Goal: Information Seeking & Learning: Learn about a topic

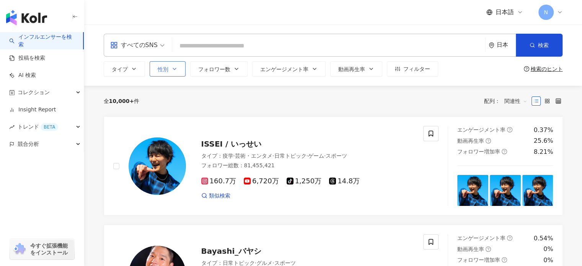
click at [164, 73] on button "性別" at bounding box center [168, 68] width 36 height 15
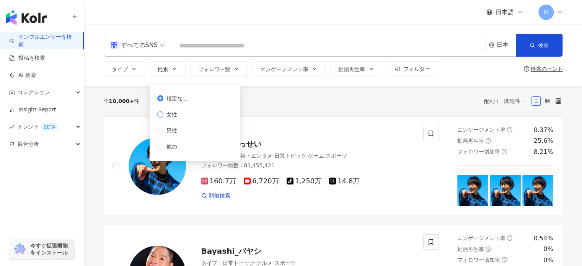
click at [182, 113] on label "女性" at bounding box center [174, 114] width 34 height 8
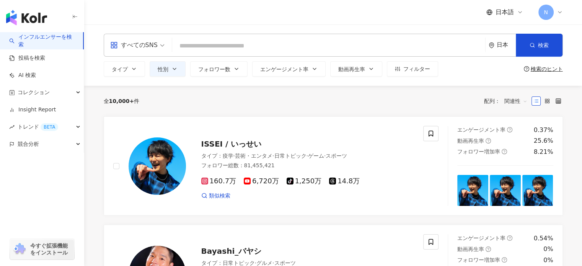
click at [279, 108] on div "全 10,000+ 件 配列： 関連性" at bounding box center [333, 101] width 459 height 31
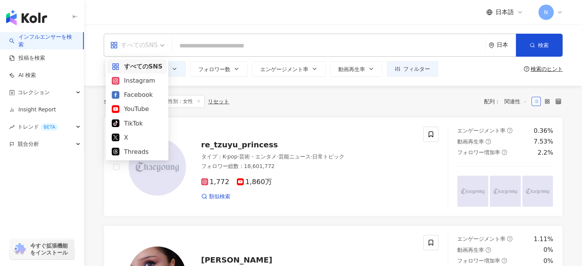
click at [129, 52] on span at bounding box center [137, 45] width 54 height 22
click at [144, 111] on div "YouTube" at bounding box center [137, 109] width 51 height 10
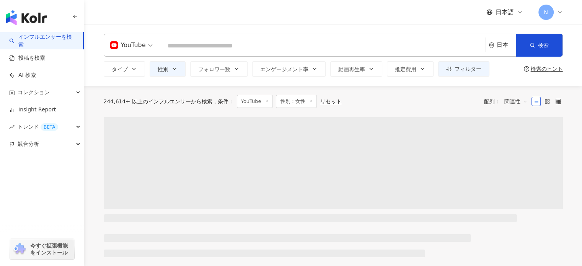
click at [235, 49] on input "search" at bounding box center [322, 46] width 319 height 15
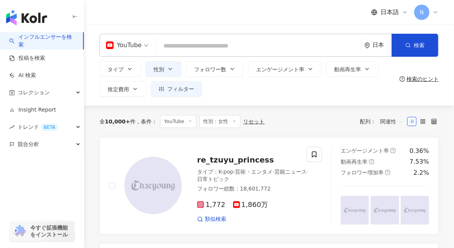
click at [168, 41] on input "search" at bounding box center [258, 46] width 199 height 15
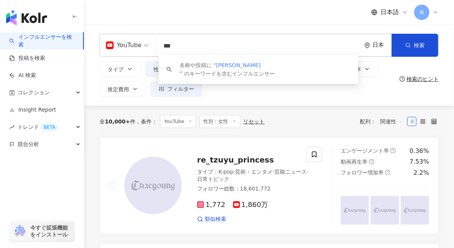
type input "***"
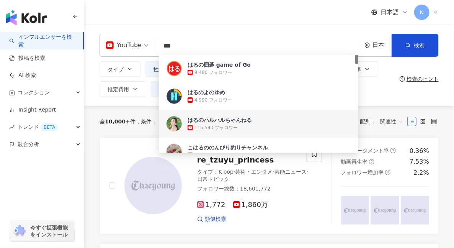
click at [257, 123] on span "はるのハルハルちゃんねる" at bounding box center [308, 120] width 243 height 8
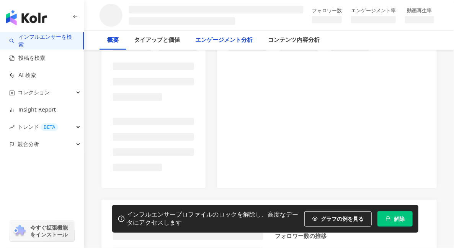
scroll to position [153, 0]
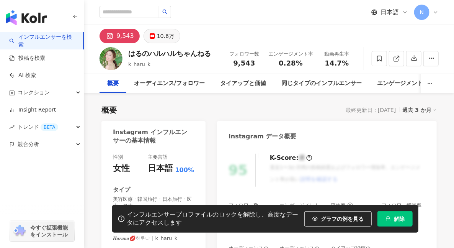
click at [164, 34] on div "10.6万" at bounding box center [165, 36] width 17 height 11
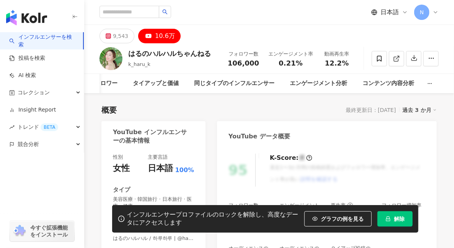
click at [176, 241] on div "https://www.youtube.com/channel/UCKPF80oRTDOhX-fj_zmcDDw" at bounding box center [148, 251] width 55 height 7
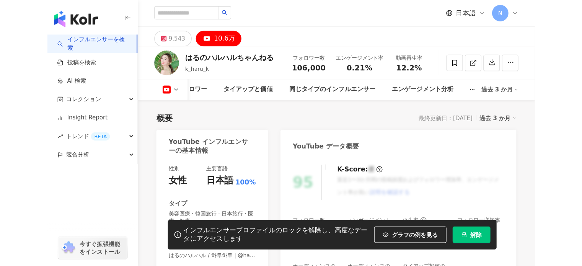
scroll to position [77, 0]
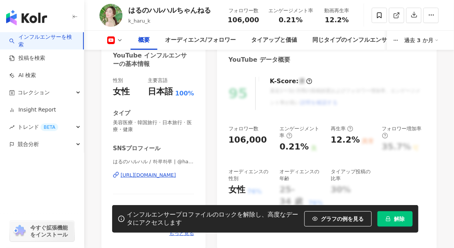
click at [391, 221] on icon "lock" at bounding box center [387, 218] width 5 height 5
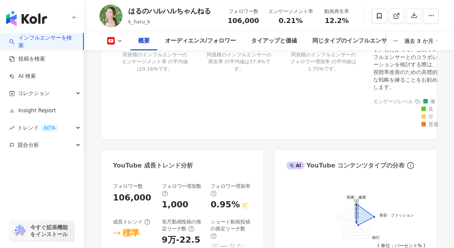
scroll to position [383, 0]
